Goal: Transaction & Acquisition: Purchase product/service

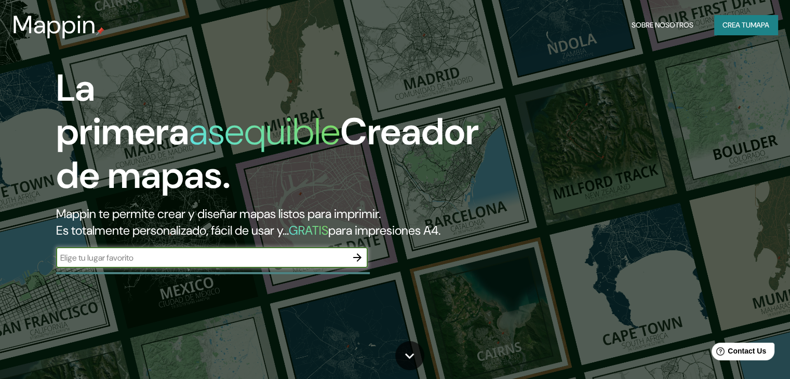
click at [297, 264] on input "text" at bounding box center [201, 258] width 291 height 12
type input "chorrillos"
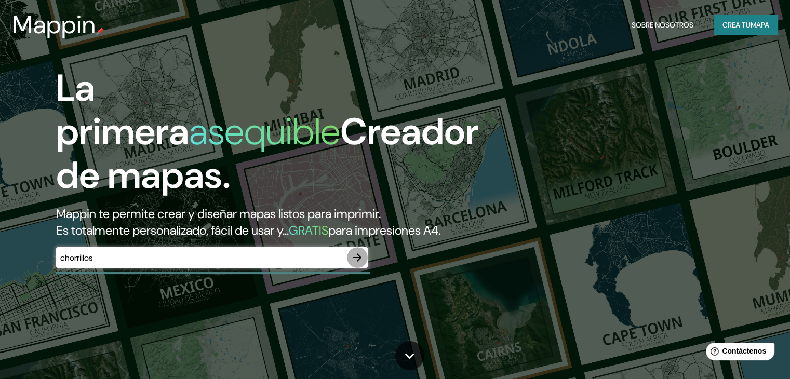
click at [355, 264] on icon "button" at bounding box center [357, 257] width 12 height 12
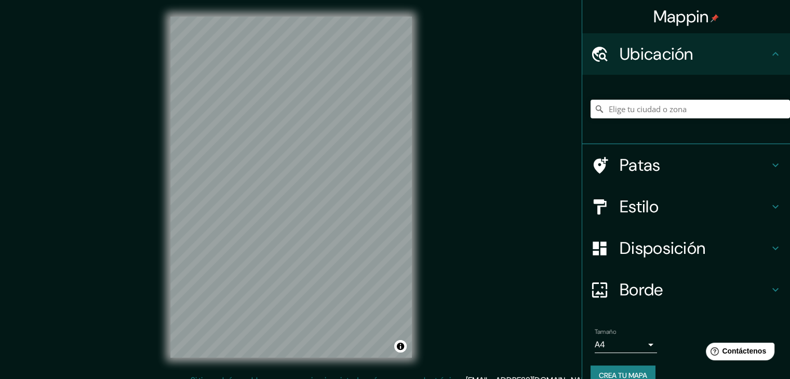
scroll to position [12, 0]
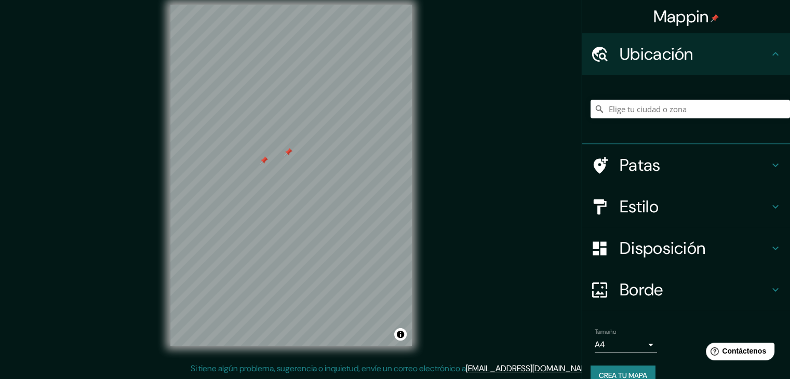
click at [263, 161] on div at bounding box center [264, 160] width 8 height 8
click at [669, 205] on h4 "Estilo" at bounding box center [695, 206] width 150 height 21
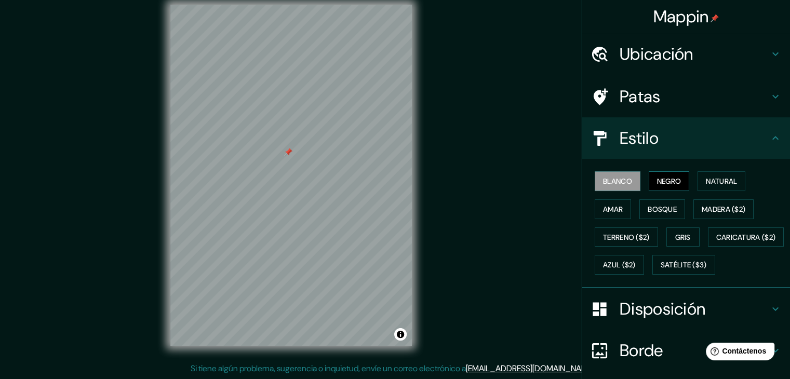
click at [660, 183] on font "Negro" at bounding box center [669, 181] width 24 height 9
click at [524, 350] on div "Mappin Ubicación Patas Estilo Blanco Negro Natural Amar Bosque Madera ($2) Terr…" at bounding box center [395, 183] width 790 height 391
click at [713, 183] on font "Natural" at bounding box center [721, 181] width 31 height 9
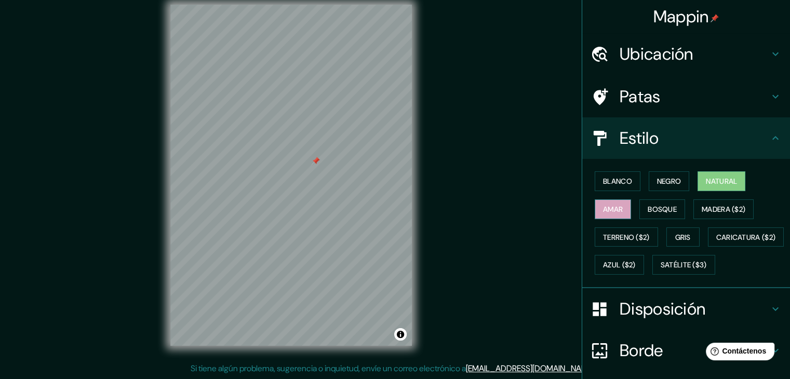
click at [608, 203] on font "Amar" at bounding box center [613, 210] width 20 height 14
click at [658, 210] on font "Bosque" at bounding box center [662, 209] width 29 height 9
click at [411, 179] on div at bounding box center [410, 177] width 8 height 8
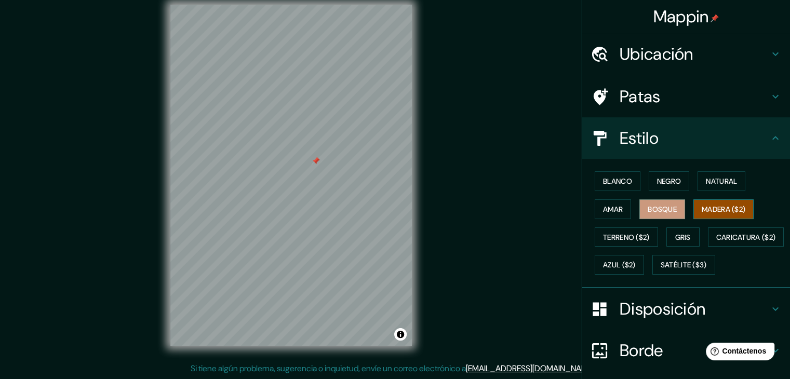
click at [706, 210] on font "Madera ($2)" at bounding box center [724, 209] width 44 height 9
click at [638, 233] on font "Terreno ($2)" at bounding box center [626, 237] width 47 height 9
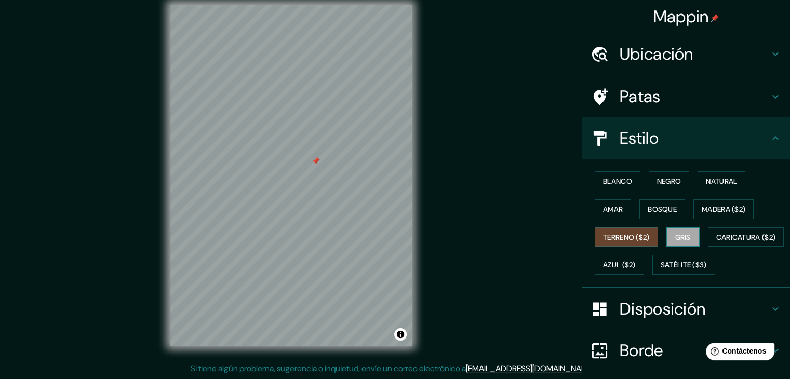
click at [675, 233] on font "Gris" at bounding box center [683, 237] width 16 height 9
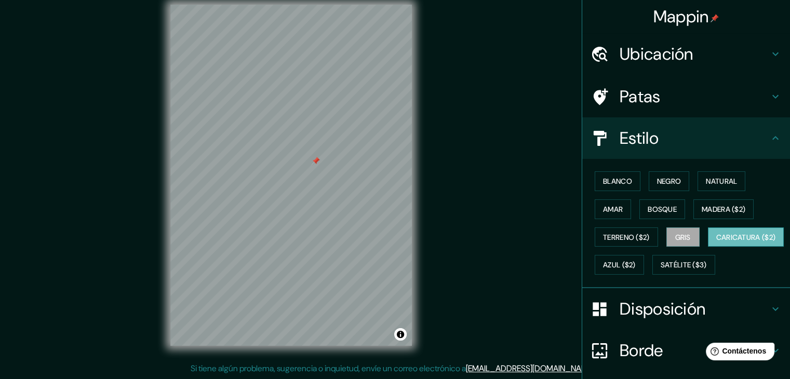
click at [716, 242] on font "Caricatura ($2)" at bounding box center [746, 237] width 60 height 9
click at [636, 262] on font "Azul ($2)" at bounding box center [619, 265] width 33 height 9
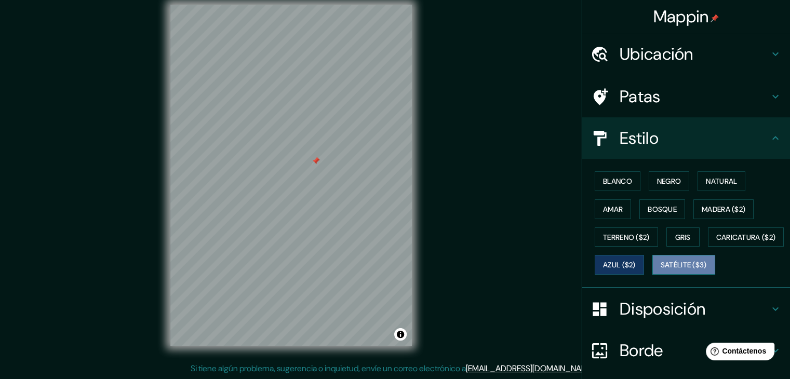
click at [661, 270] on font "Satélite ($3)" at bounding box center [684, 265] width 46 height 9
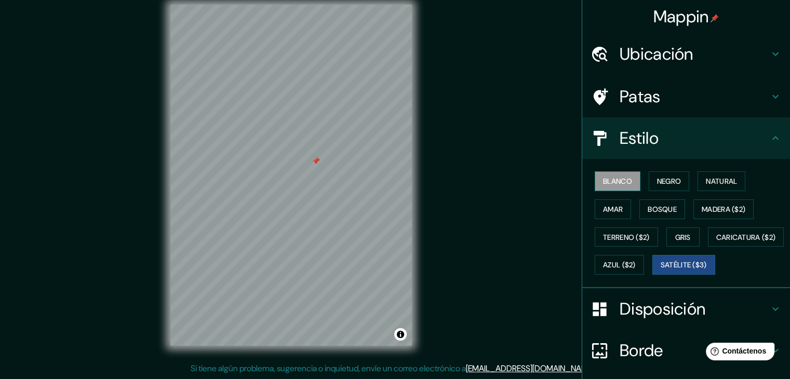
click at [629, 189] on button "Blanco" at bounding box center [618, 181] width 46 height 20
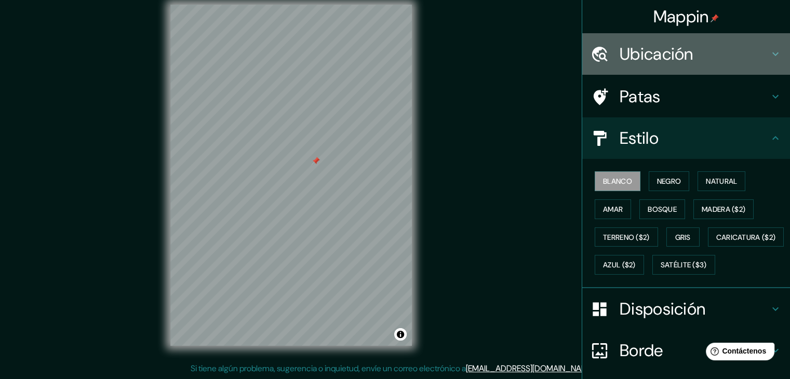
click at [755, 59] on h4 "Ubicación" at bounding box center [695, 54] width 150 height 21
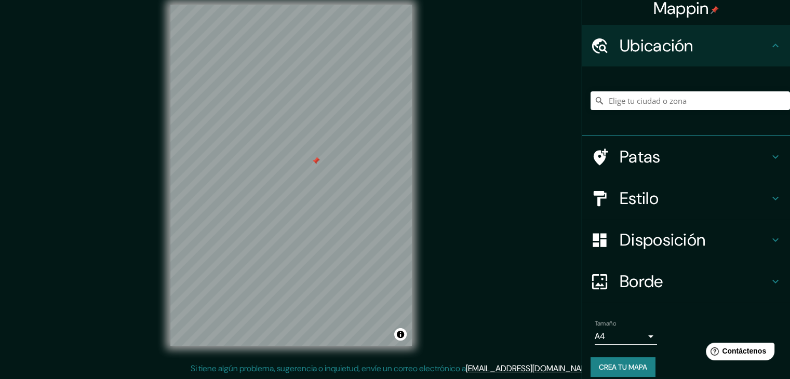
scroll to position [18, 0]
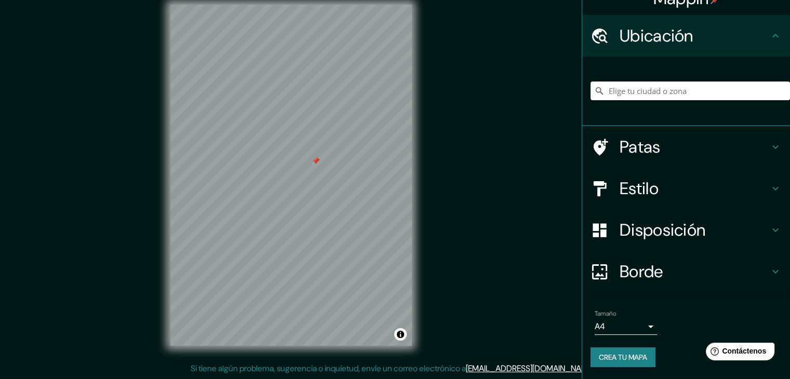
click at [738, 235] on h4 "Disposición" at bounding box center [695, 230] width 150 height 21
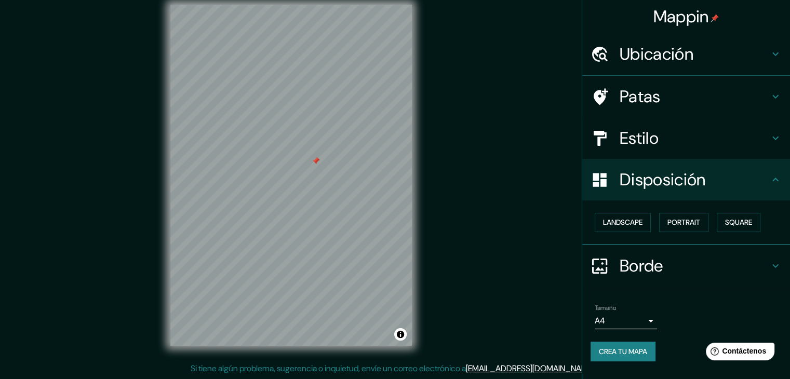
scroll to position [0, 0]
click at [617, 228] on font "Paisaje" at bounding box center [616, 223] width 26 height 14
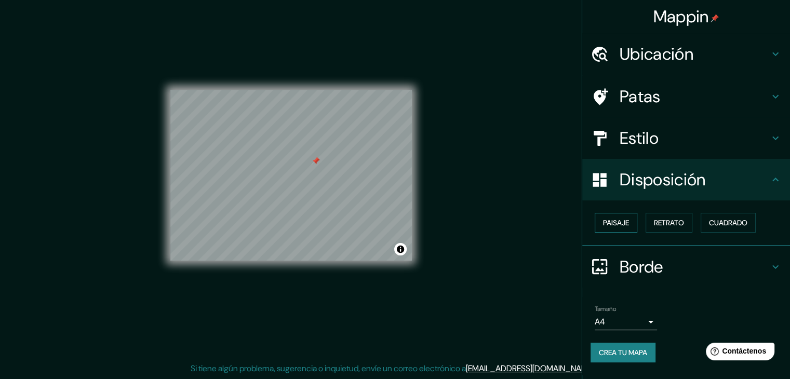
click at [628, 226] on font "Paisaje" at bounding box center [616, 222] width 26 height 9
click at [721, 224] on font "Cuadrado" at bounding box center [728, 222] width 38 height 9
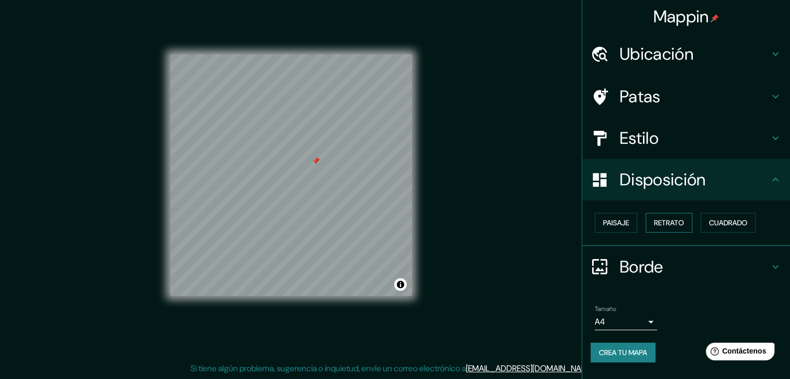
click at [684, 223] on font "Retrato" at bounding box center [669, 222] width 30 height 9
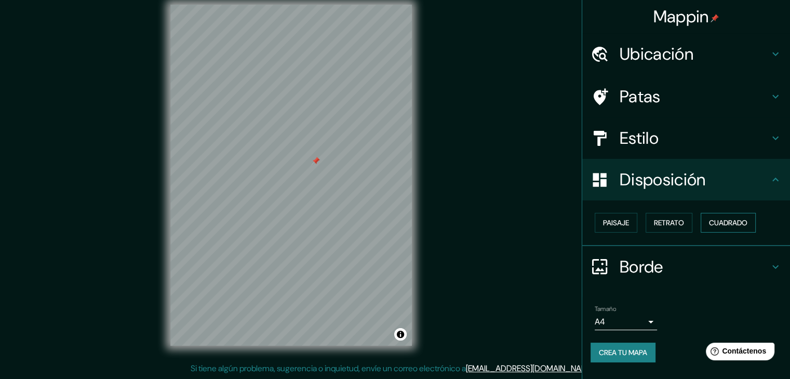
click at [742, 223] on font "Cuadrado" at bounding box center [728, 222] width 38 height 9
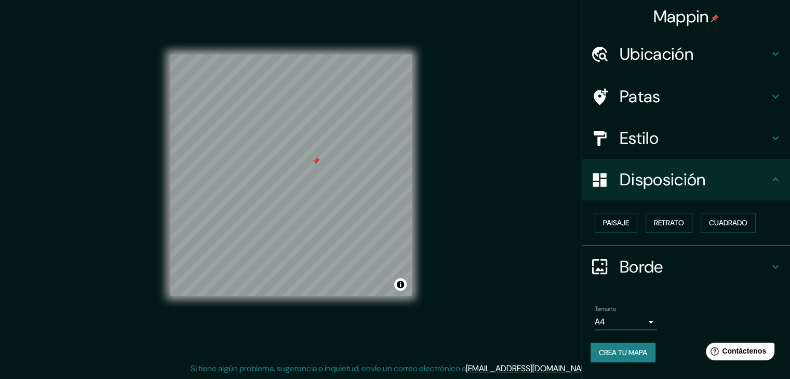
click at [646, 318] on body "Mappin Ubicación Patas Estilo Disposición Paisaje Retrato Cuadrado Borde Elige …" at bounding box center [395, 177] width 790 height 379
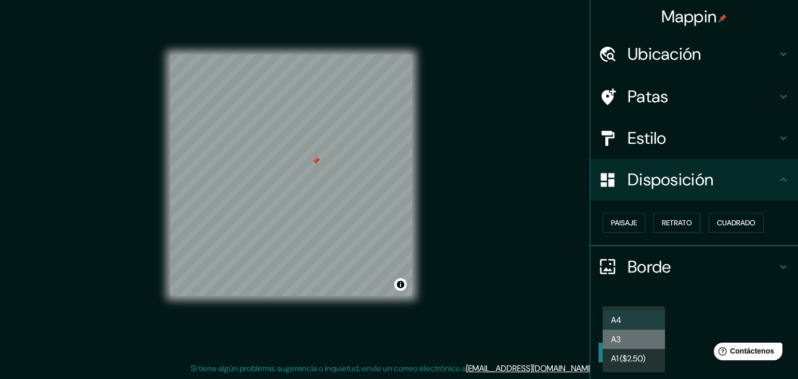
click at [649, 341] on li "A3" at bounding box center [634, 339] width 62 height 19
type input "a4"
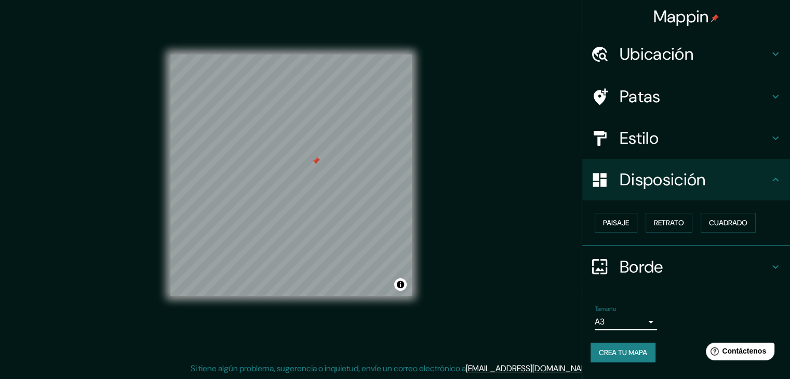
click at [689, 319] on div "Tamaño A3 a4" at bounding box center [686, 317] width 191 height 33
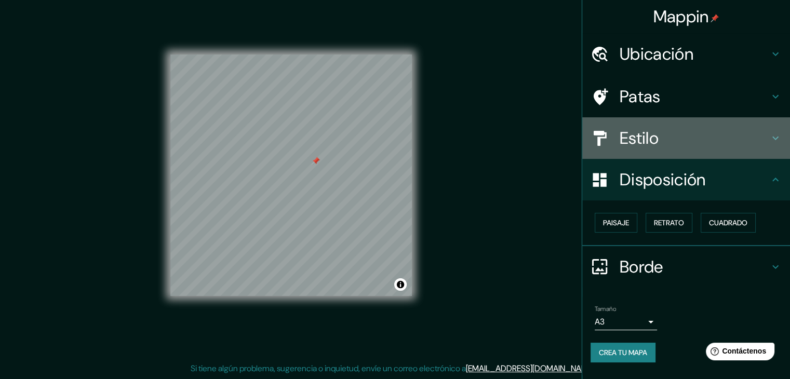
click at [694, 134] on h4 "Estilo" at bounding box center [695, 138] width 150 height 21
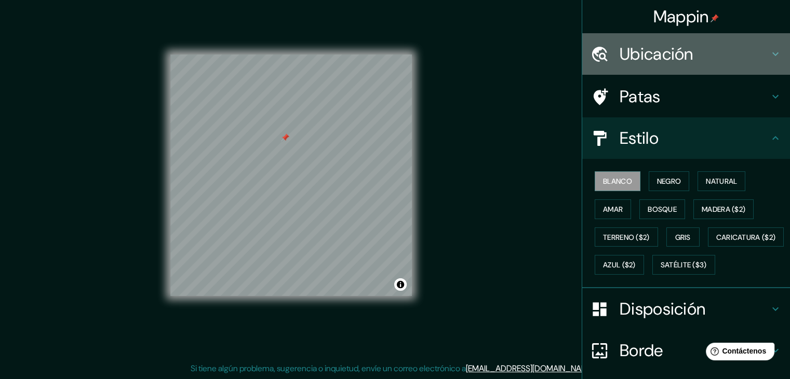
click at [689, 56] on h4 "Ubicación" at bounding box center [695, 54] width 150 height 21
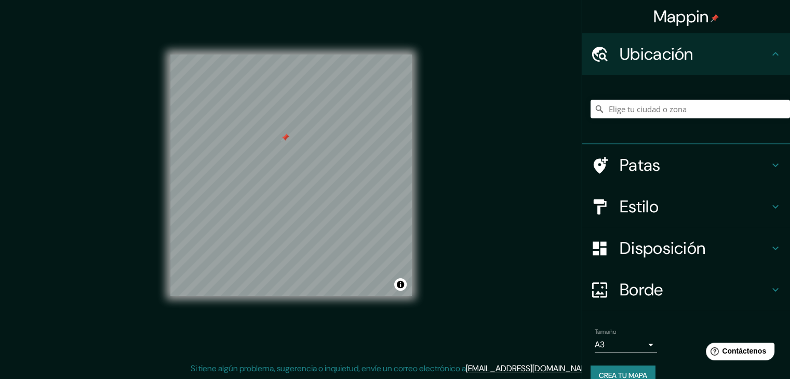
click at [528, 69] on div "Mappin Ubicación Patas Estilo Disposición Borde Elige un borde. Consejo : puede…" at bounding box center [395, 183] width 790 height 391
click at [599, 373] on font "Crea tu mapa" at bounding box center [623, 375] width 48 height 9
